Goal: Information Seeking & Learning: Learn about a topic

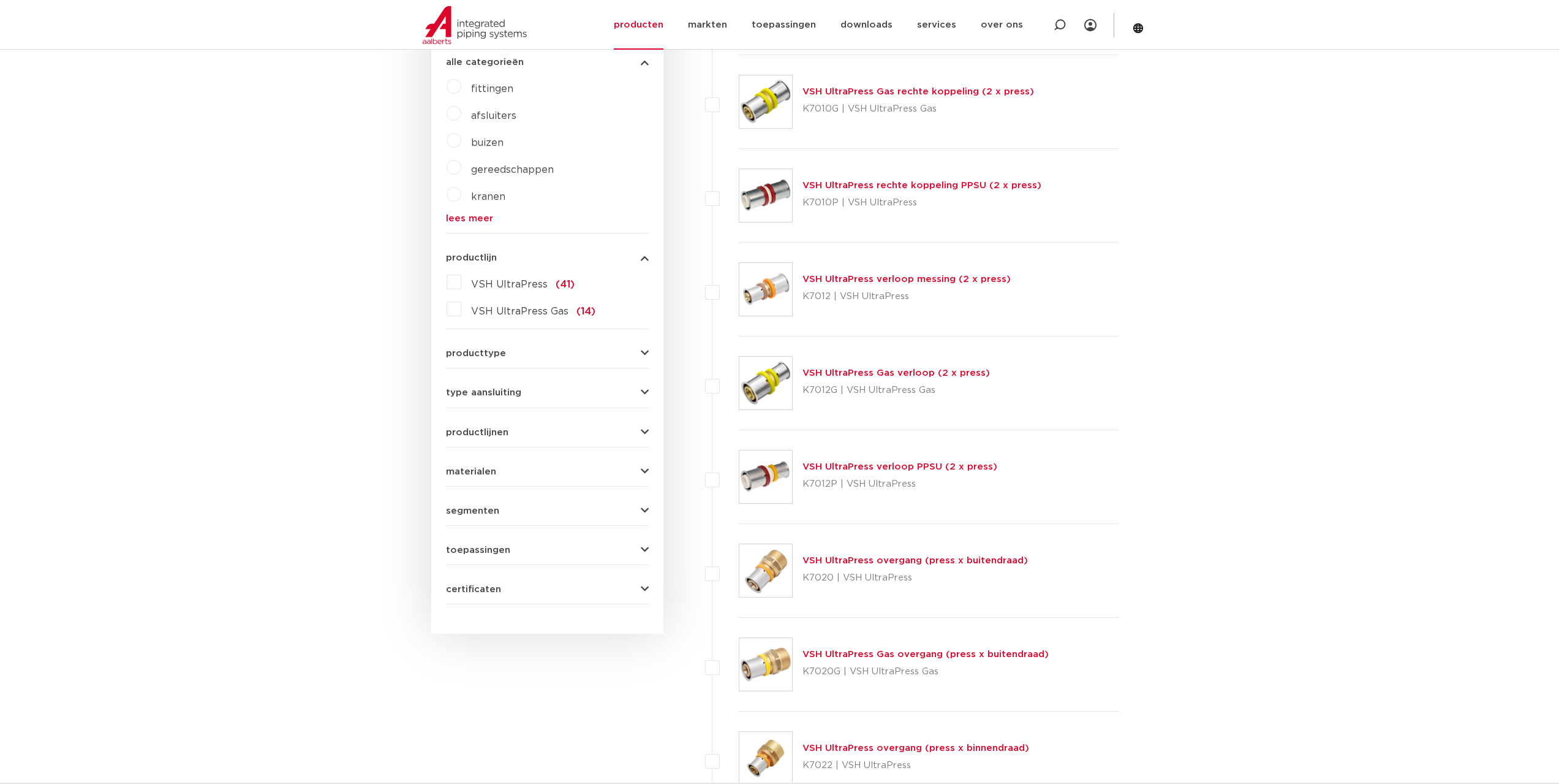
scroll to position [184, 0]
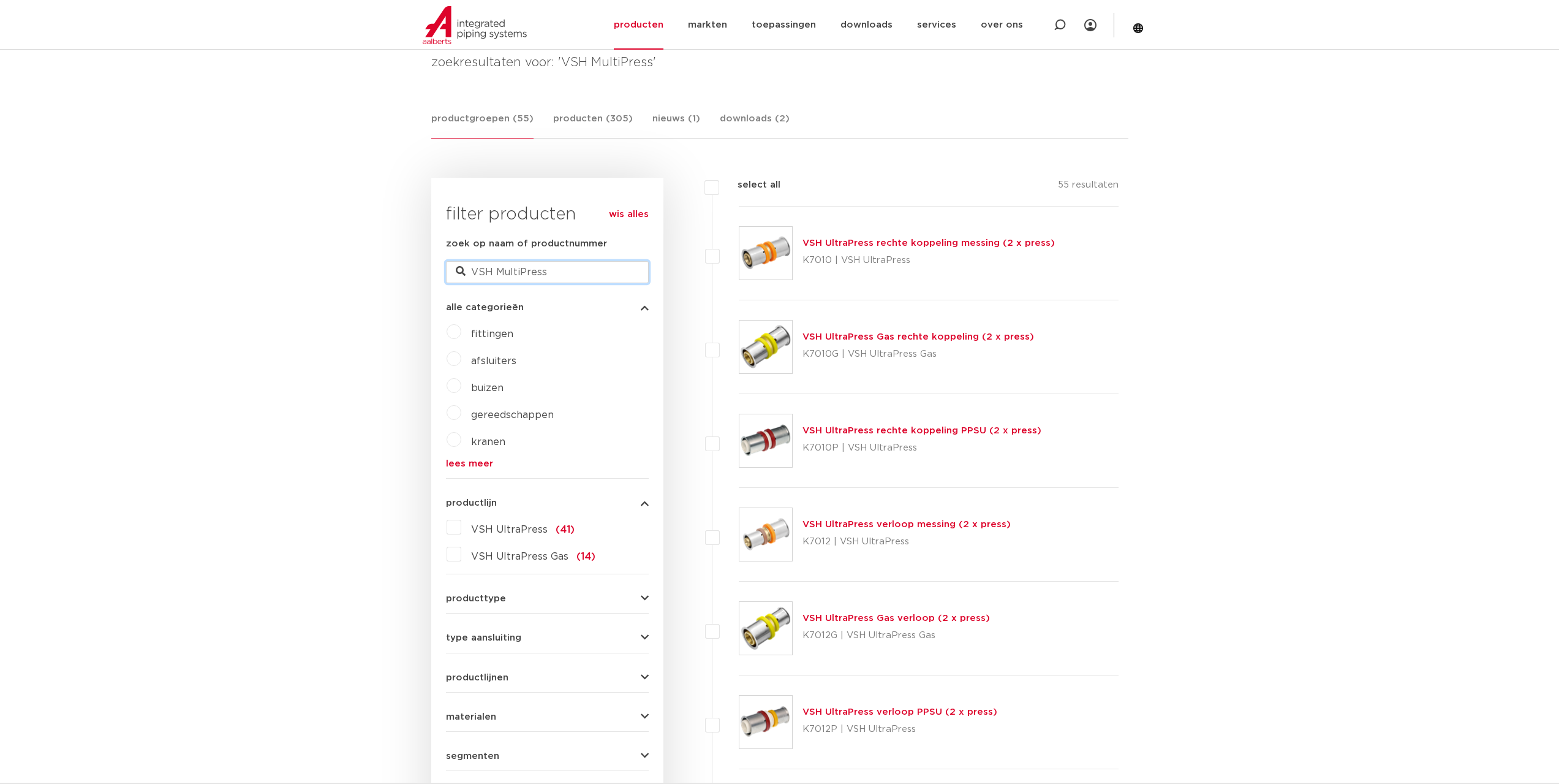
click at [504, 273] on input "VSH MultiPress" at bounding box center [547, 272] width 203 height 22
drag, startPoint x: 557, startPoint y: 273, endPoint x: 450, endPoint y: 270, distance: 107.0
click at [450, 270] on input "VSH MultiPress" at bounding box center [547, 272] width 203 height 22
type input "k7261"
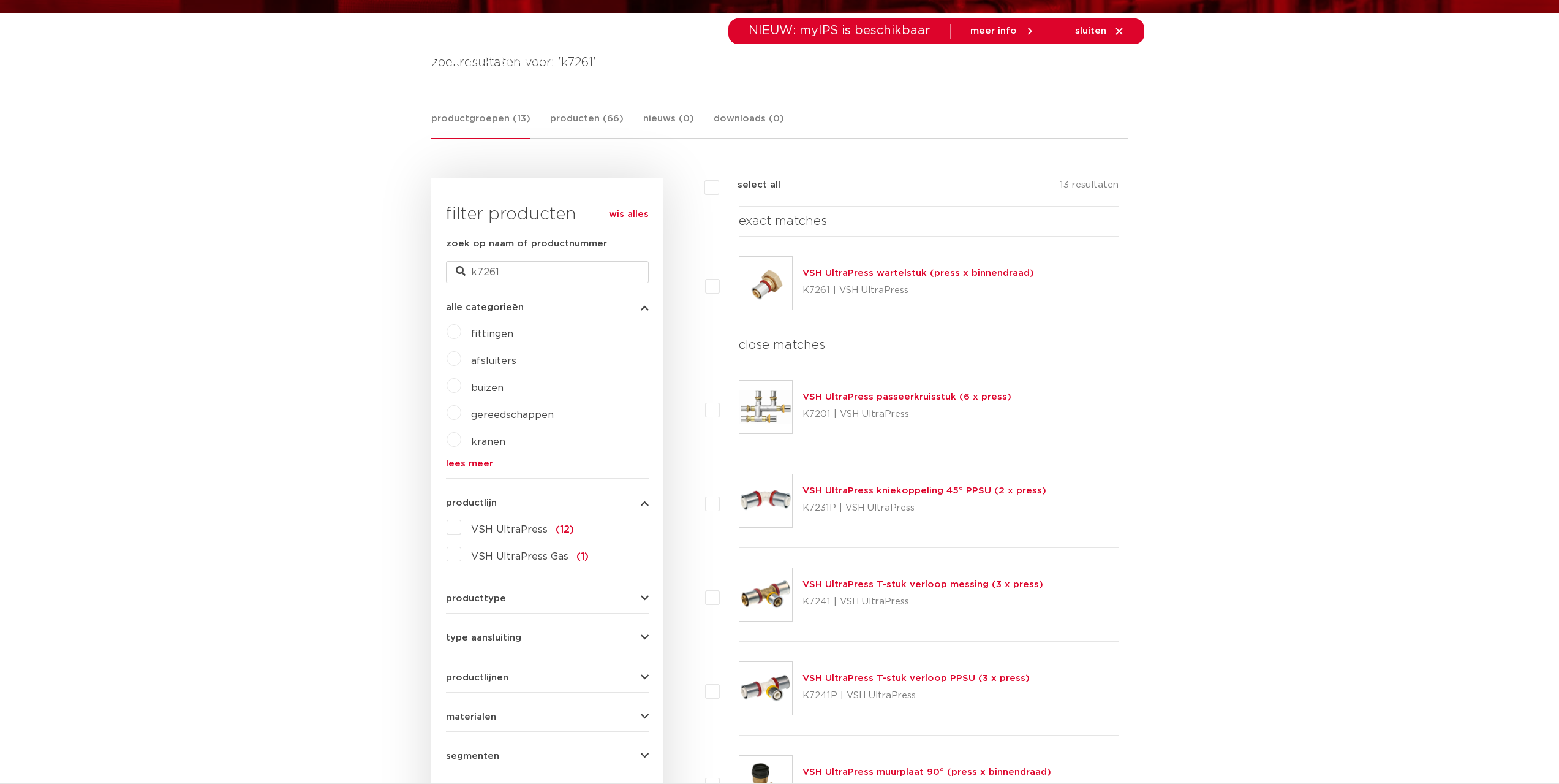
click at [856, 272] on link "VSH UltraPress wartelstuk (press x binnendraad)" at bounding box center [918, 273] width 232 height 9
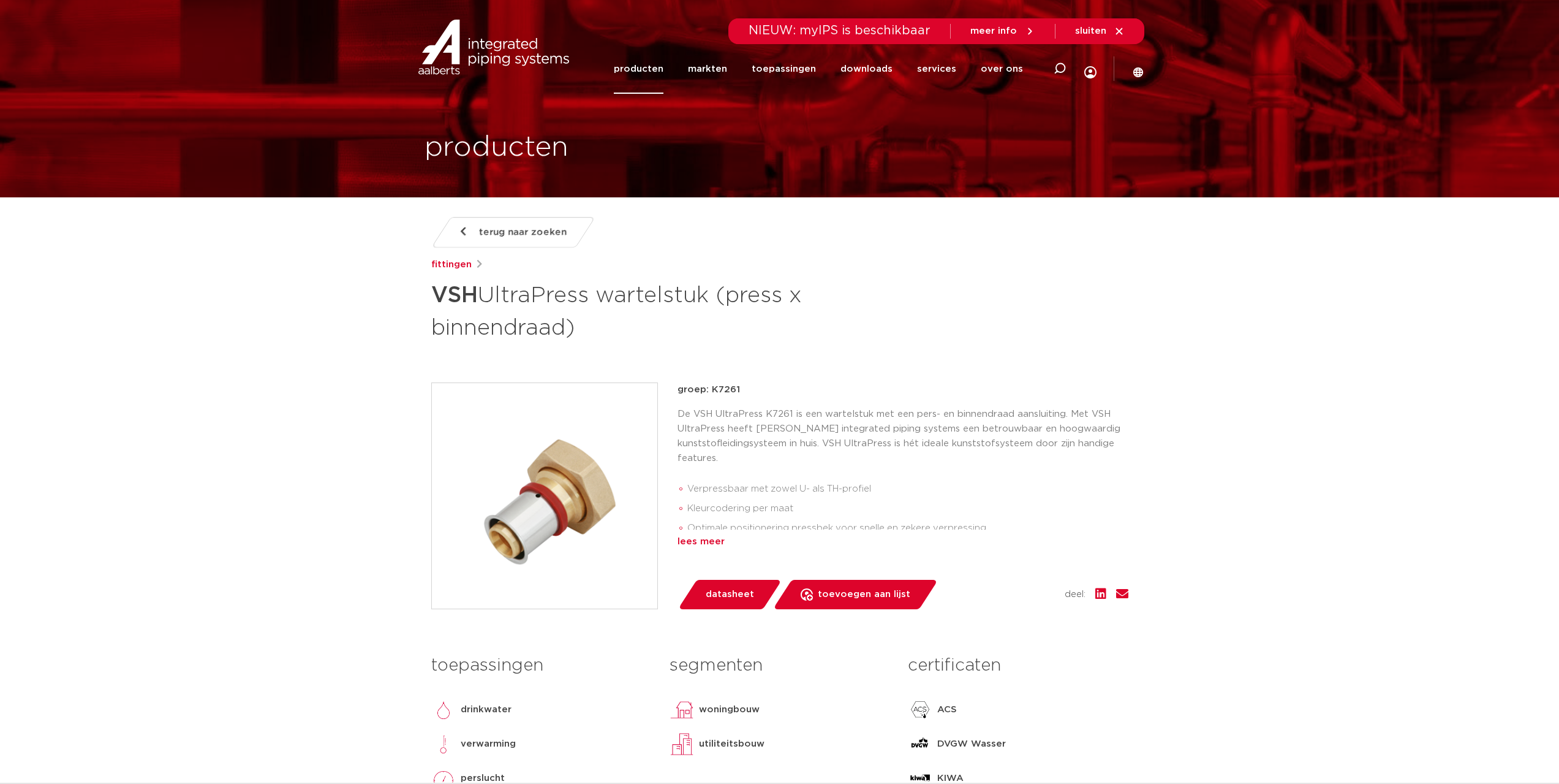
click at [694, 539] on div "lees meer" at bounding box center [903, 542] width 451 height 15
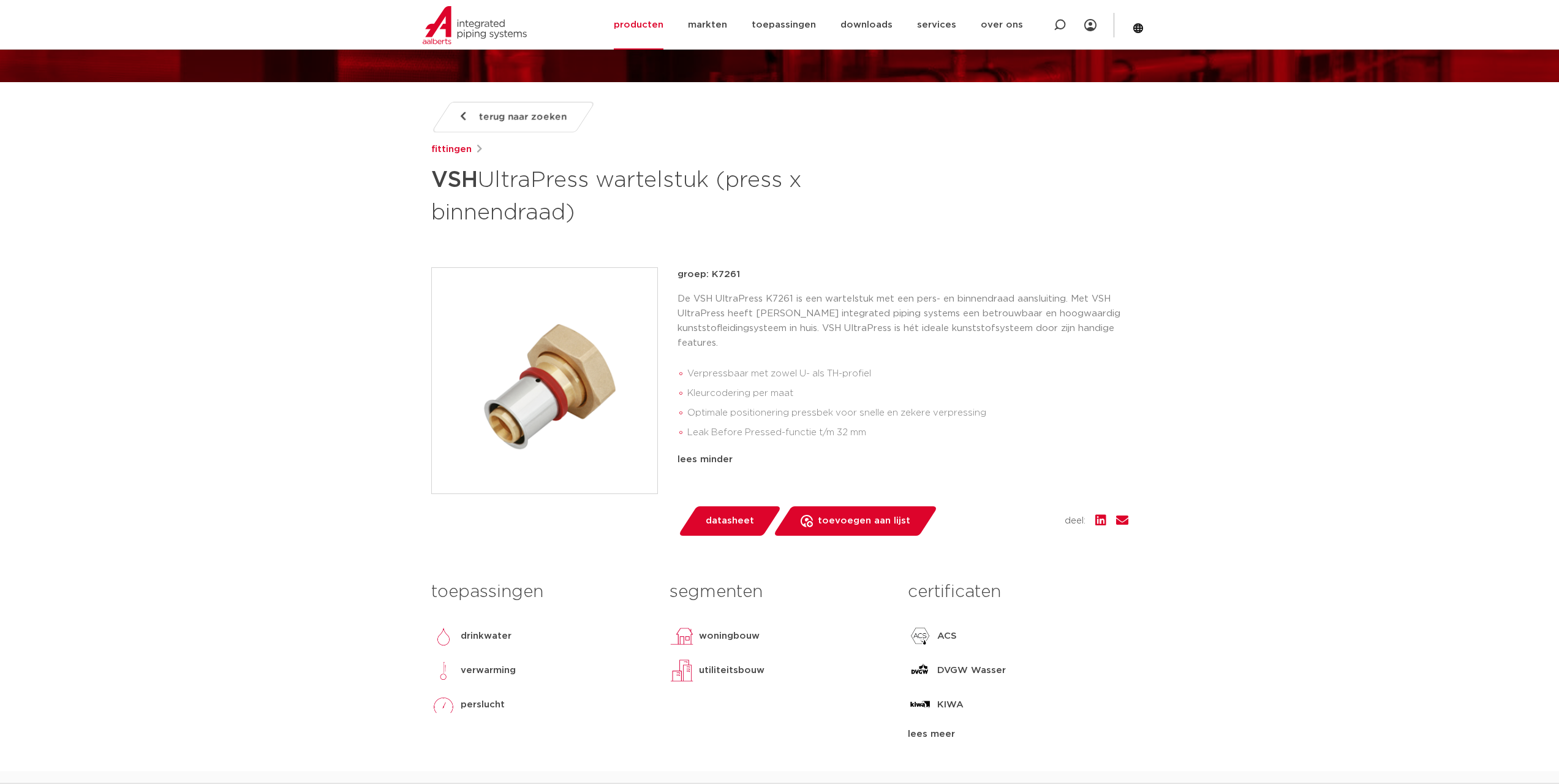
scroll to position [54, 0]
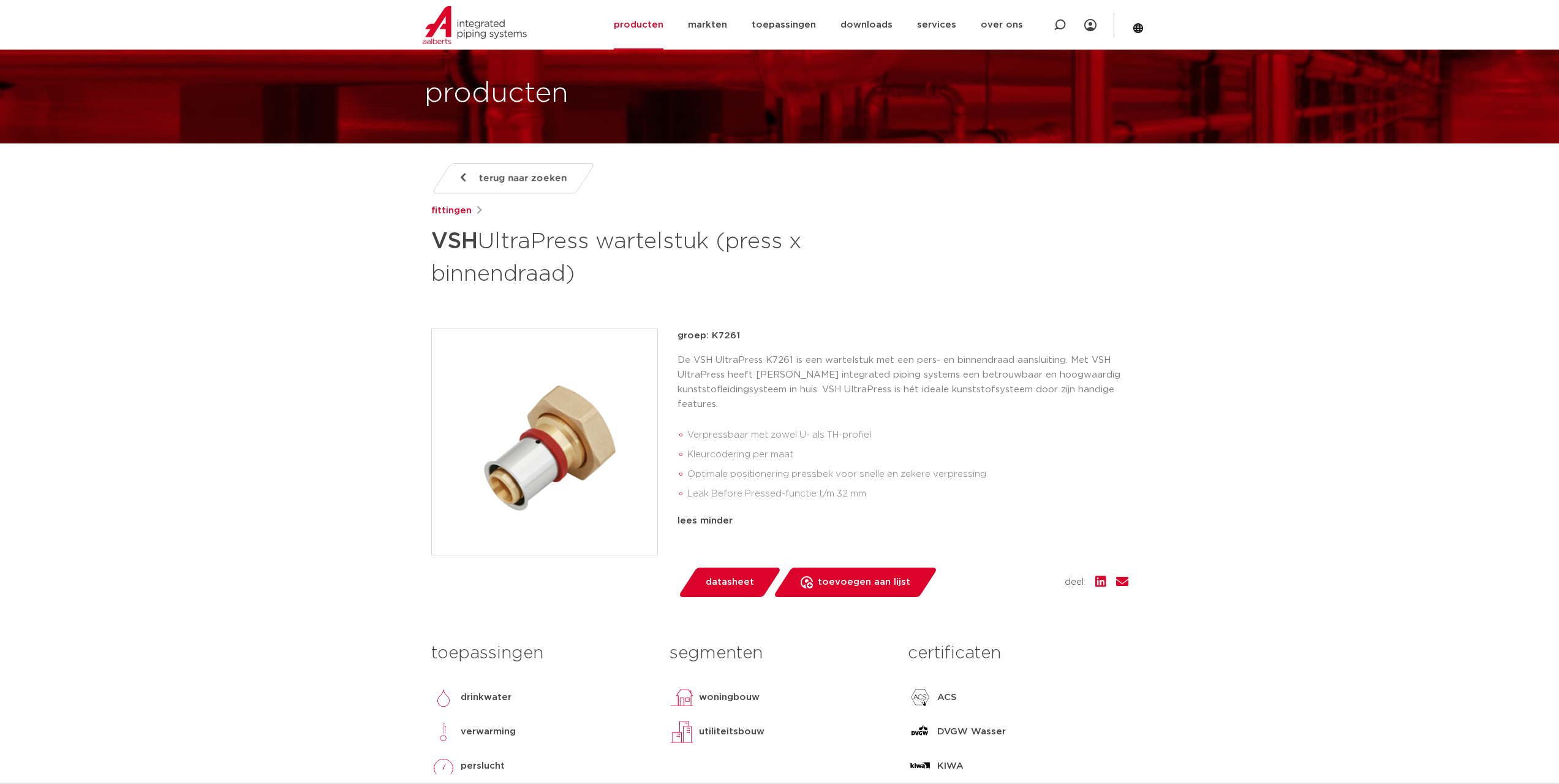
click at [579, 392] on img at bounding box center [544, 441] width 225 height 225
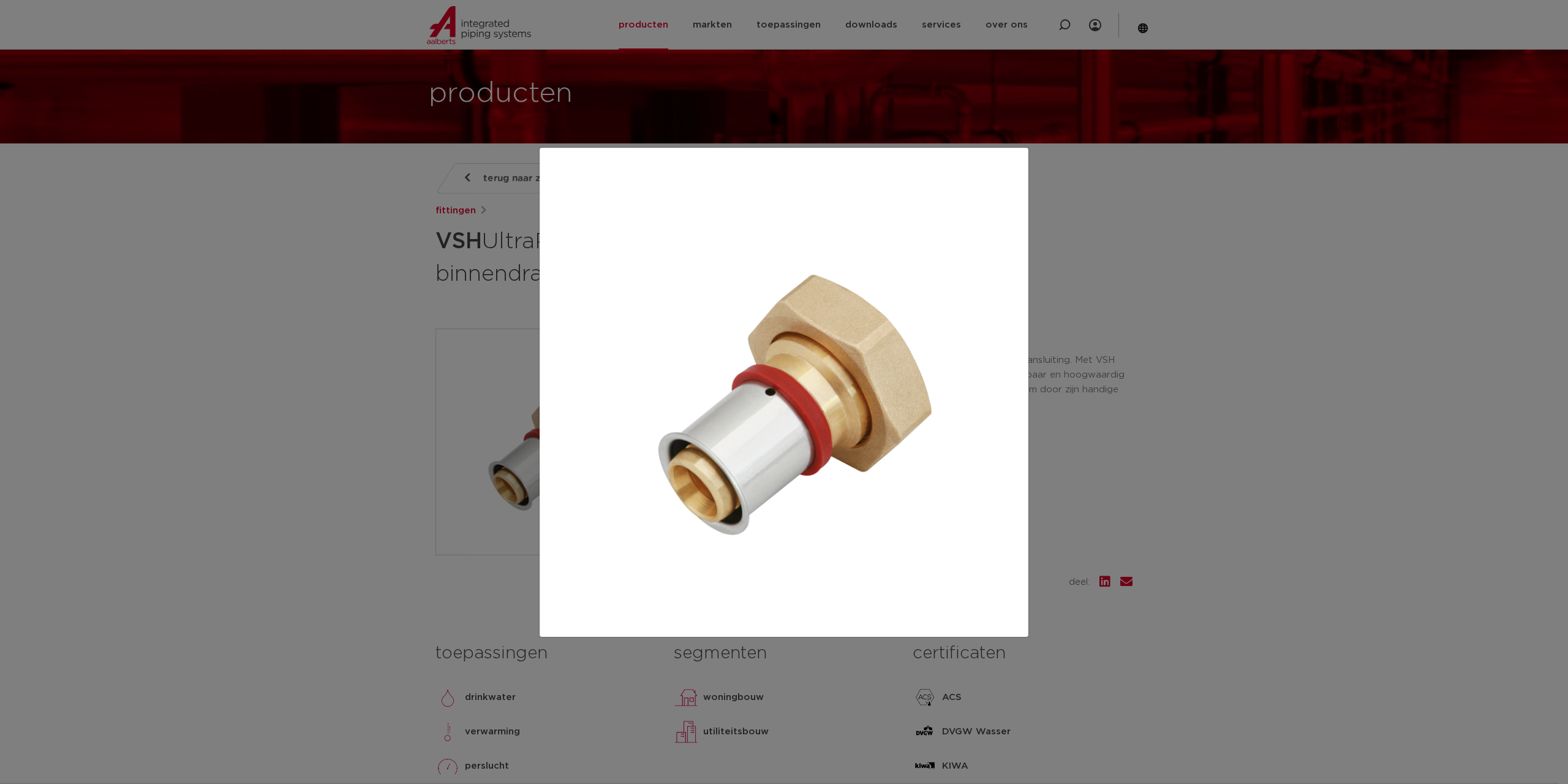
click at [1062, 376] on div at bounding box center [784, 392] width 1568 height 784
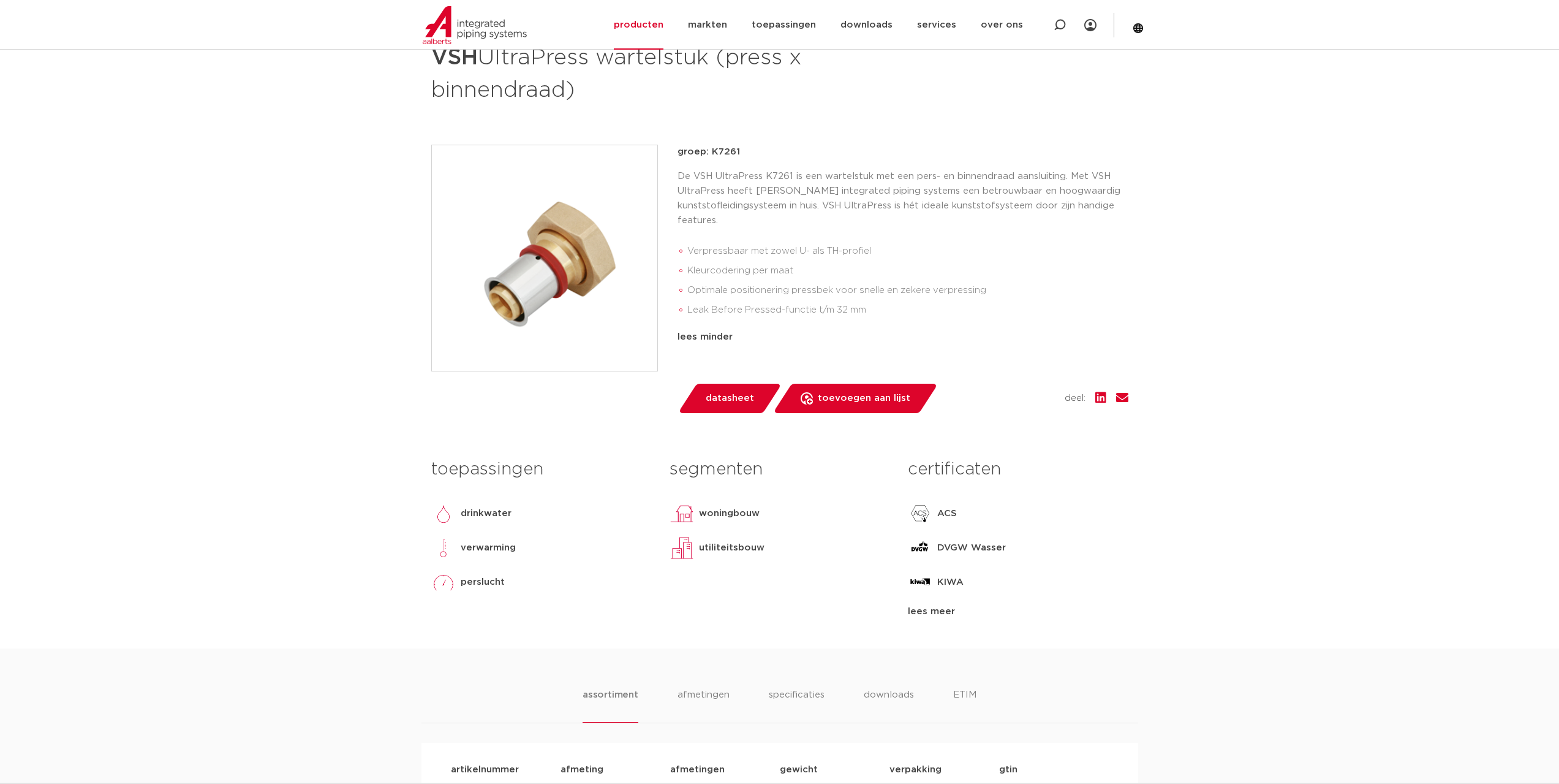
scroll to position [299, 0]
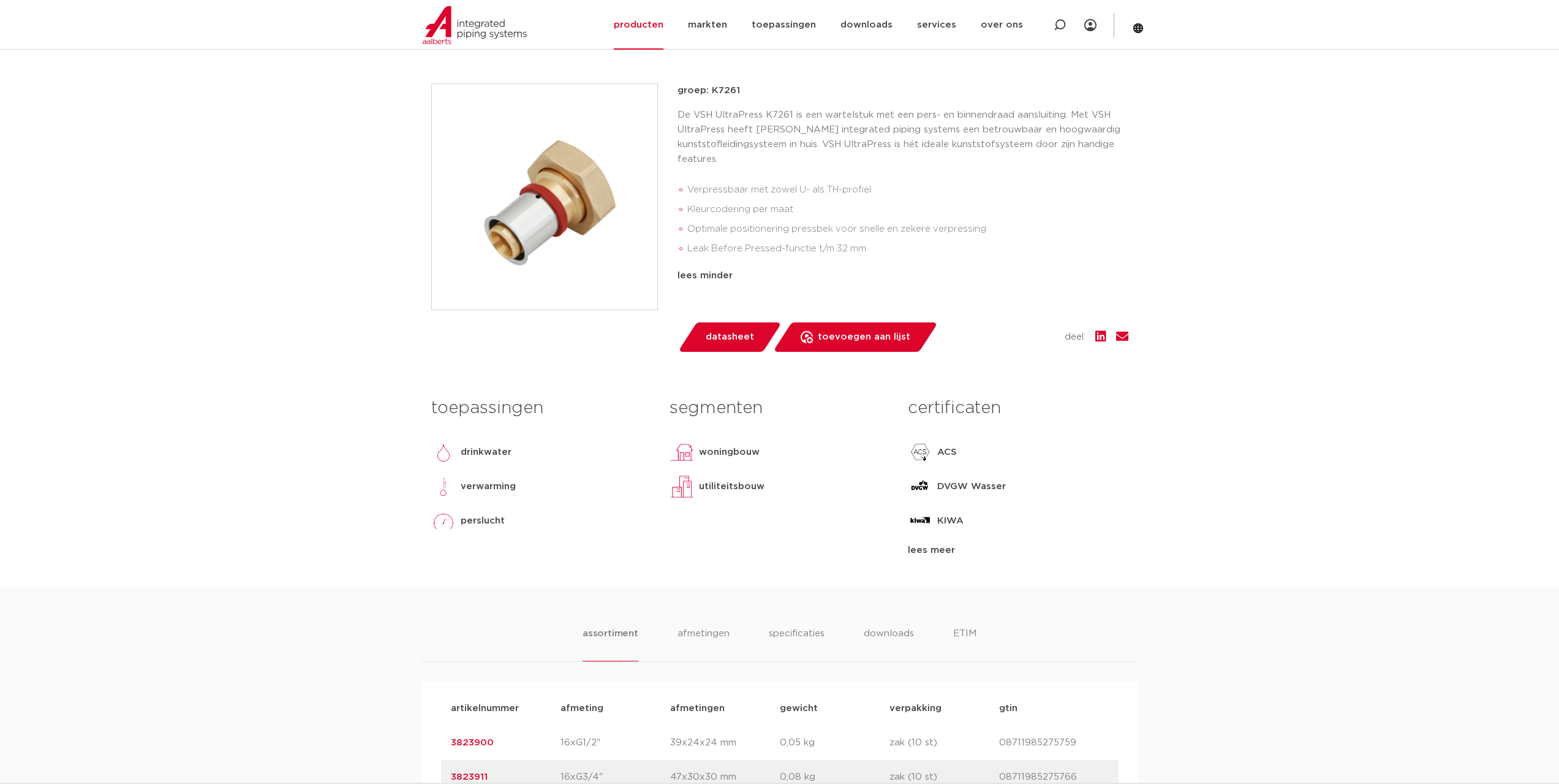
click at [736, 340] on span "datasheet" at bounding box center [730, 337] width 49 height 20
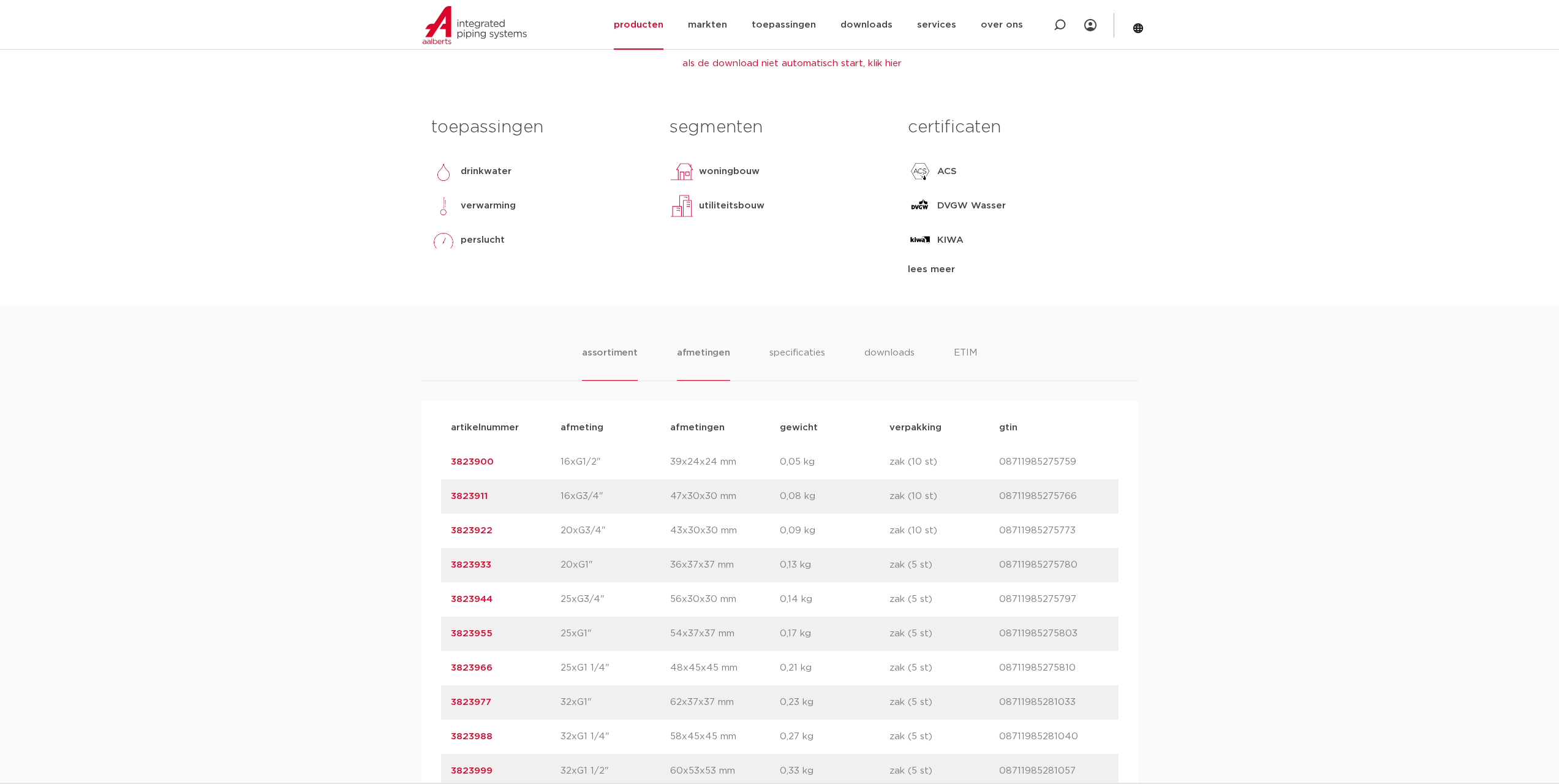
scroll to position [728, 0]
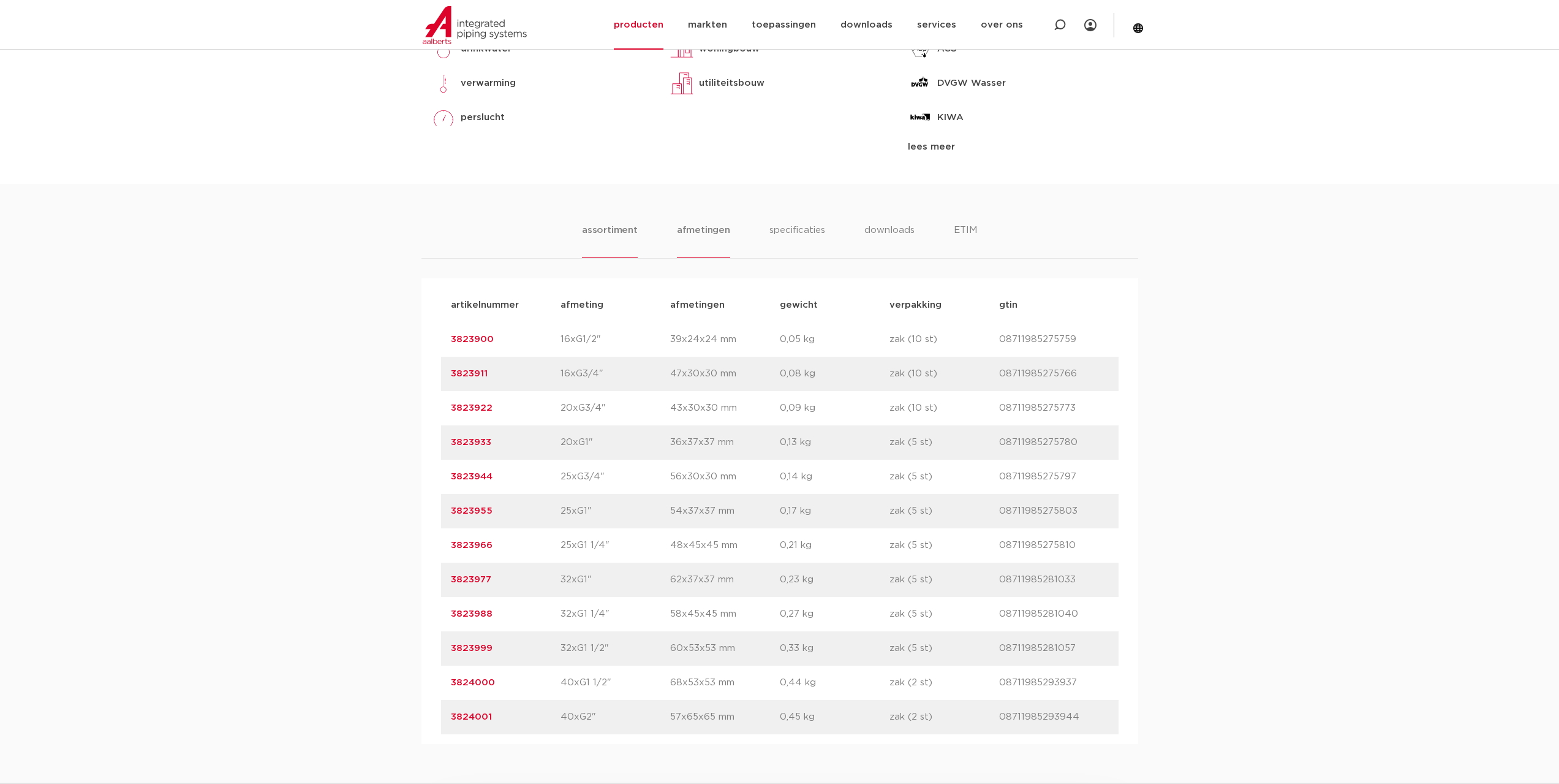
click at [703, 235] on li "afmetingen" at bounding box center [703, 241] width 54 height 35
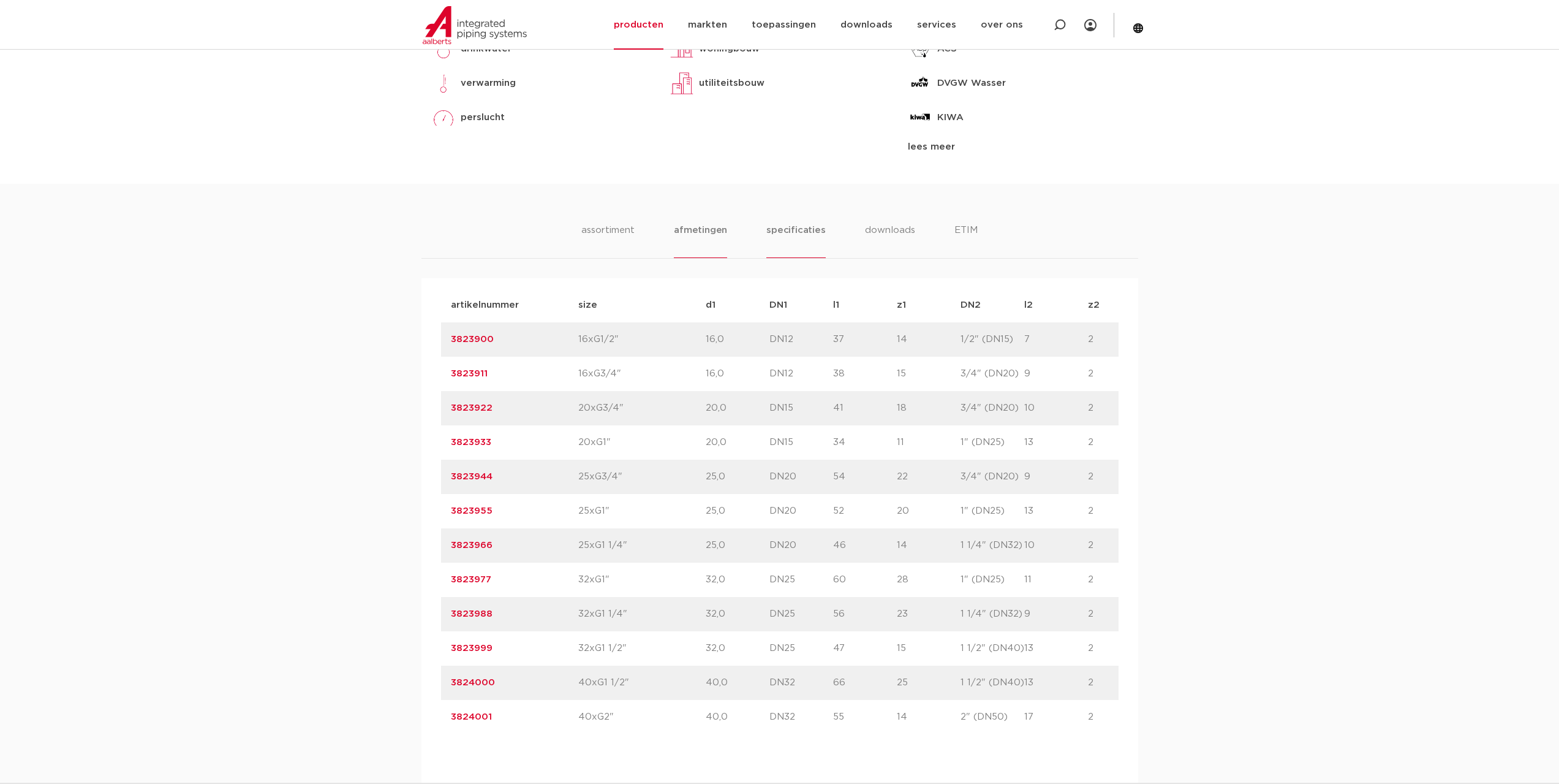
click at [787, 237] on li "specificaties" at bounding box center [796, 241] width 59 height 35
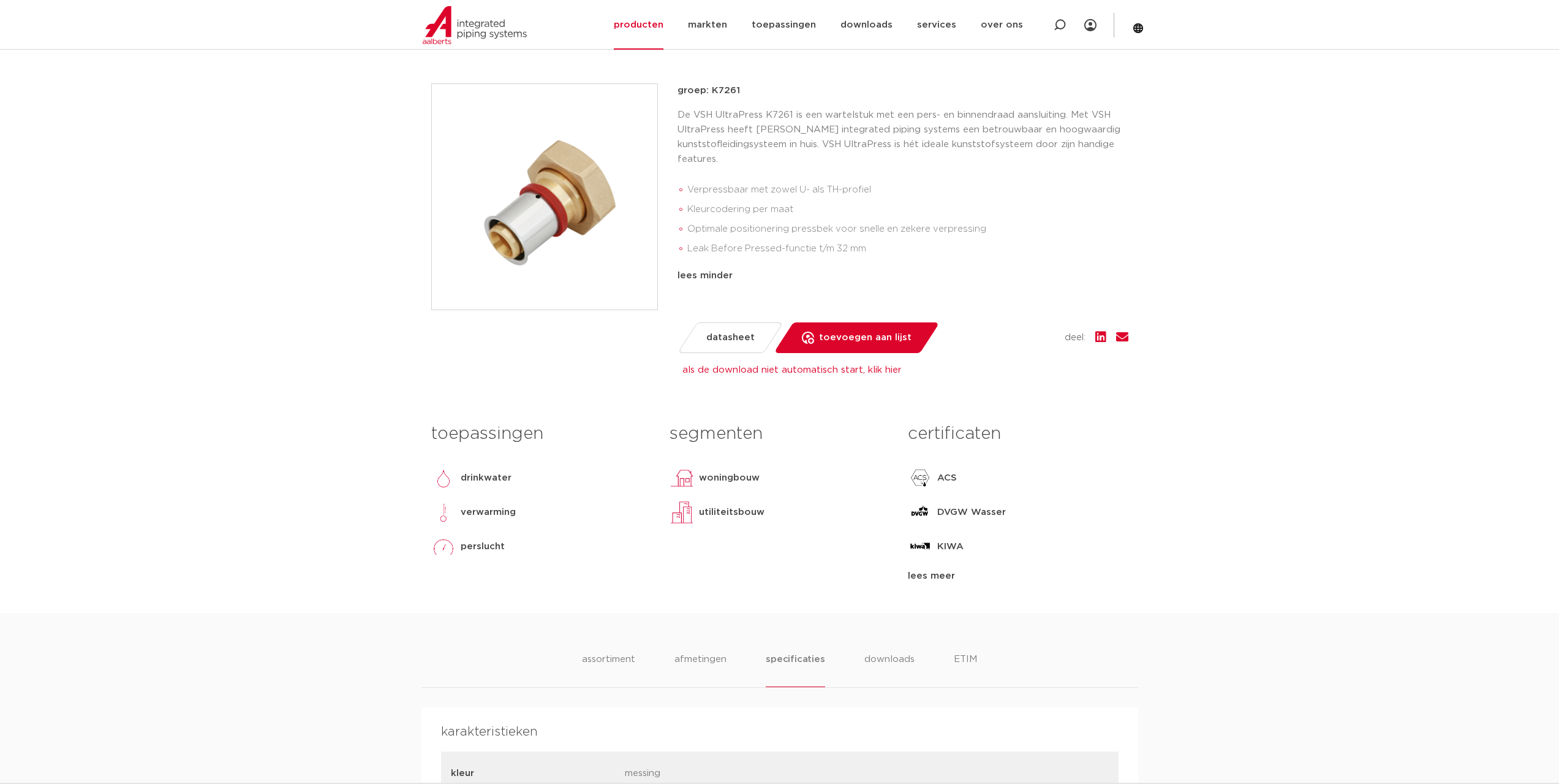
scroll to position [0, 0]
